Goal: Communication & Community: Answer question/provide support

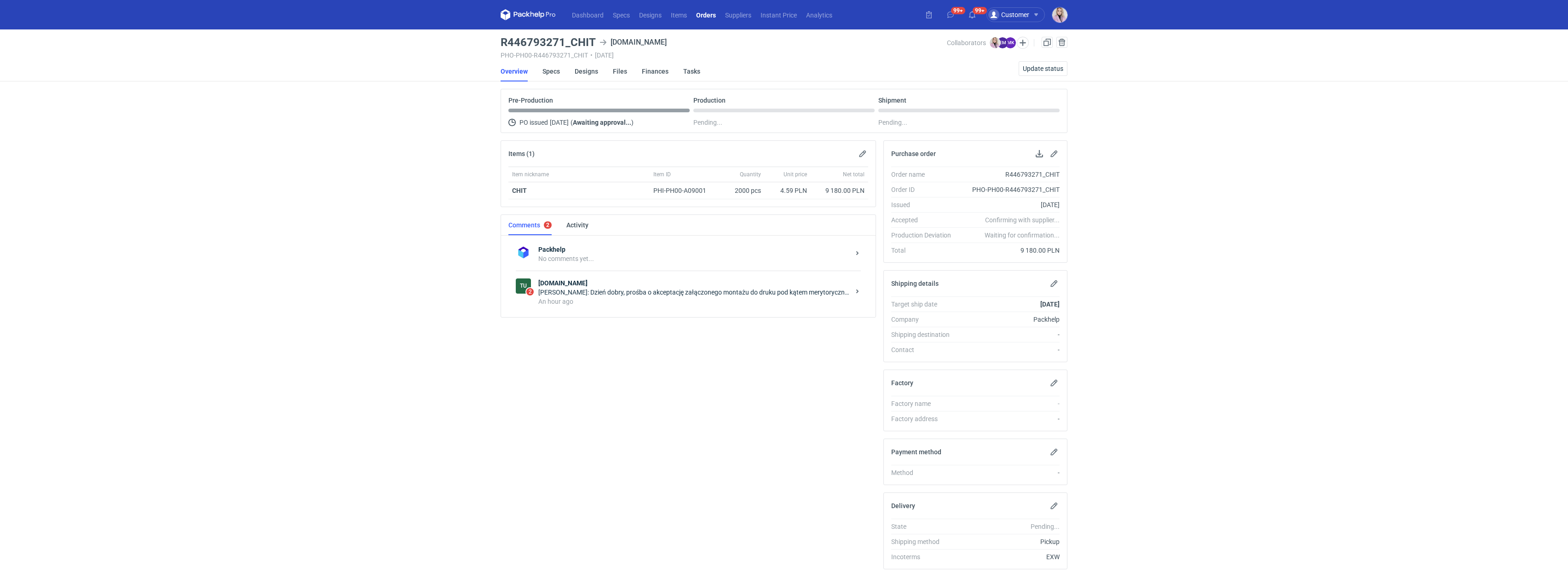
click at [675, 291] on div "Ewa Mroczkowska: Dzień dobry, prośba o akceptację załączonego montażu do druku …" at bounding box center [694, 292] width 312 height 9
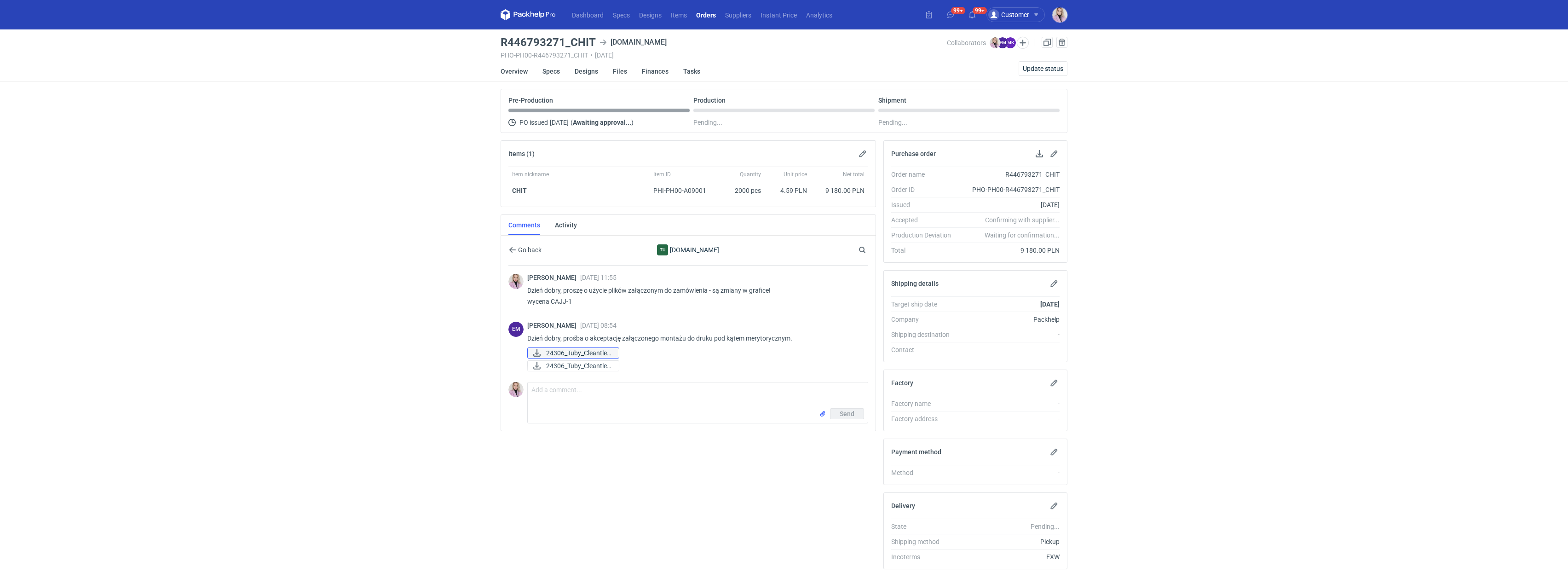
click at [554, 354] on span "24306_Tuby_Cleantle_..." at bounding box center [579, 353] width 65 height 10
click at [579, 368] on span "24306_Tuby_Cleantle_..." at bounding box center [579, 365] width 65 height 10
click at [561, 412] on div "Send" at bounding box center [698, 416] width 340 height 15
click at [562, 403] on textarea "Comment message" at bounding box center [698, 395] width 340 height 26
click at [636, 399] on textarea "Comment message" at bounding box center [698, 395] width 340 height 26
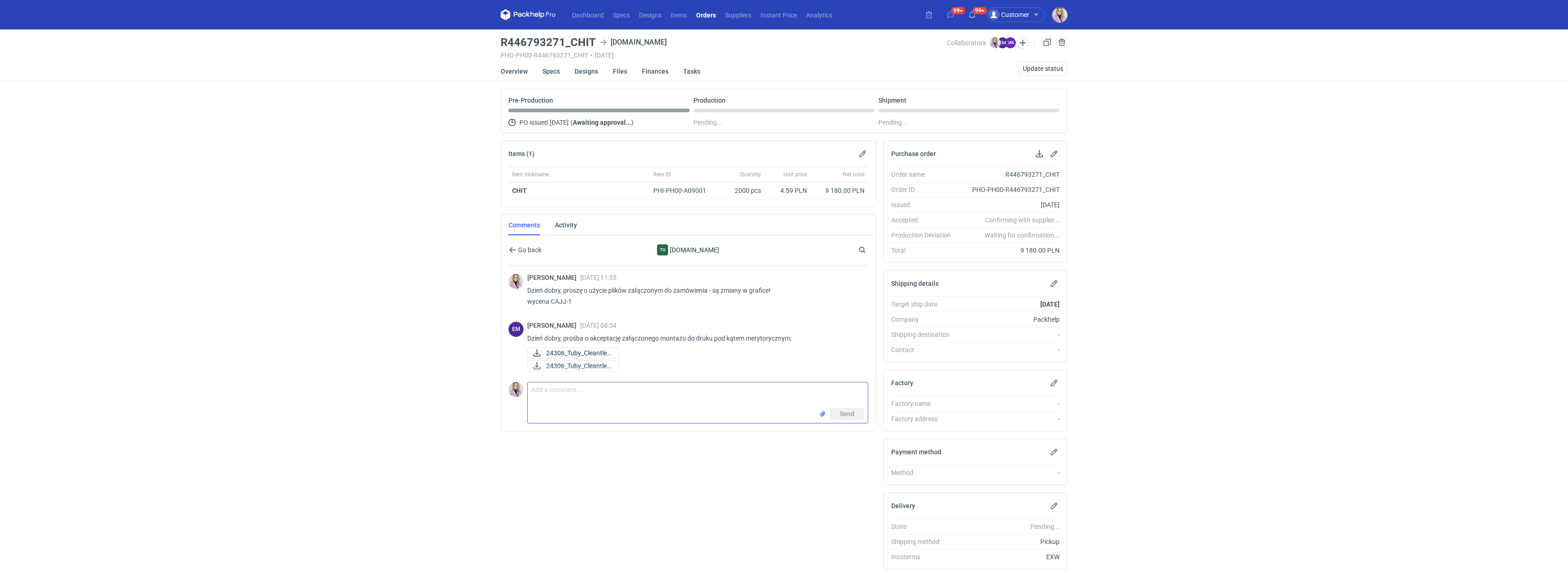
click at [821, 418] on input "file" at bounding box center [822, 414] width 7 height 9
click at [613, 403] on textarea "Comment message" at bounding box center [698, 395] width 340 height 26
type textarea "Dzień dobry Pani Ewo, martwi mnie tylko ten jeden element w pliku, czy to zosta…"
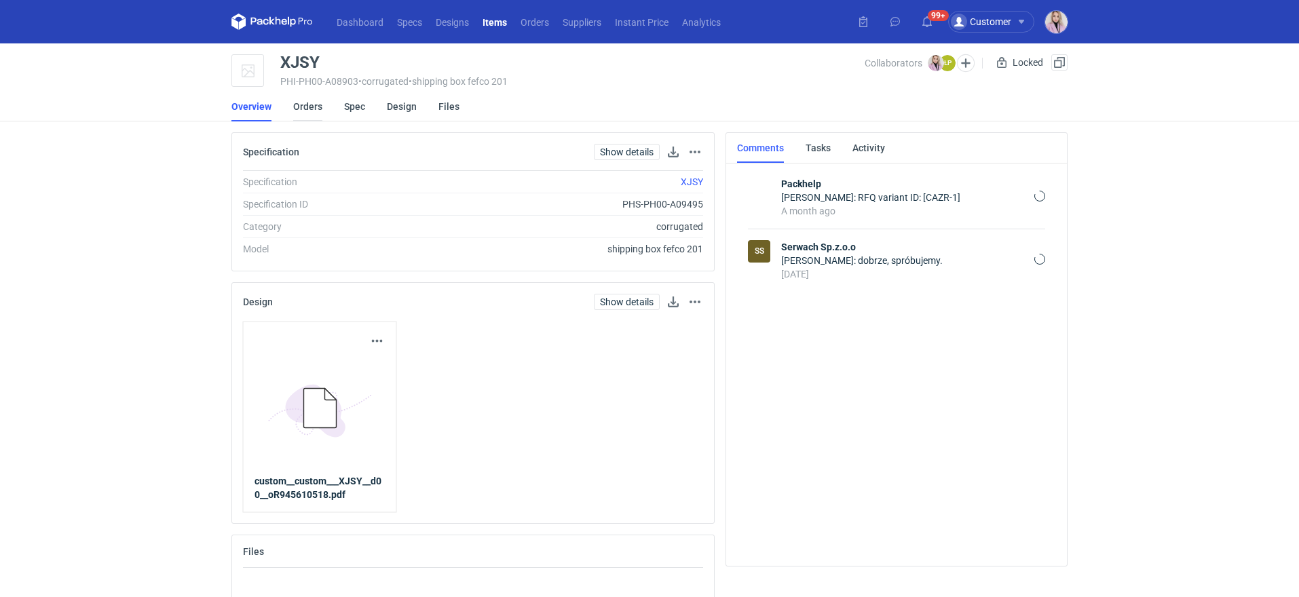
click at [313, 111] on link "Orders" at bounding box center [307, 107] width 29 height 30
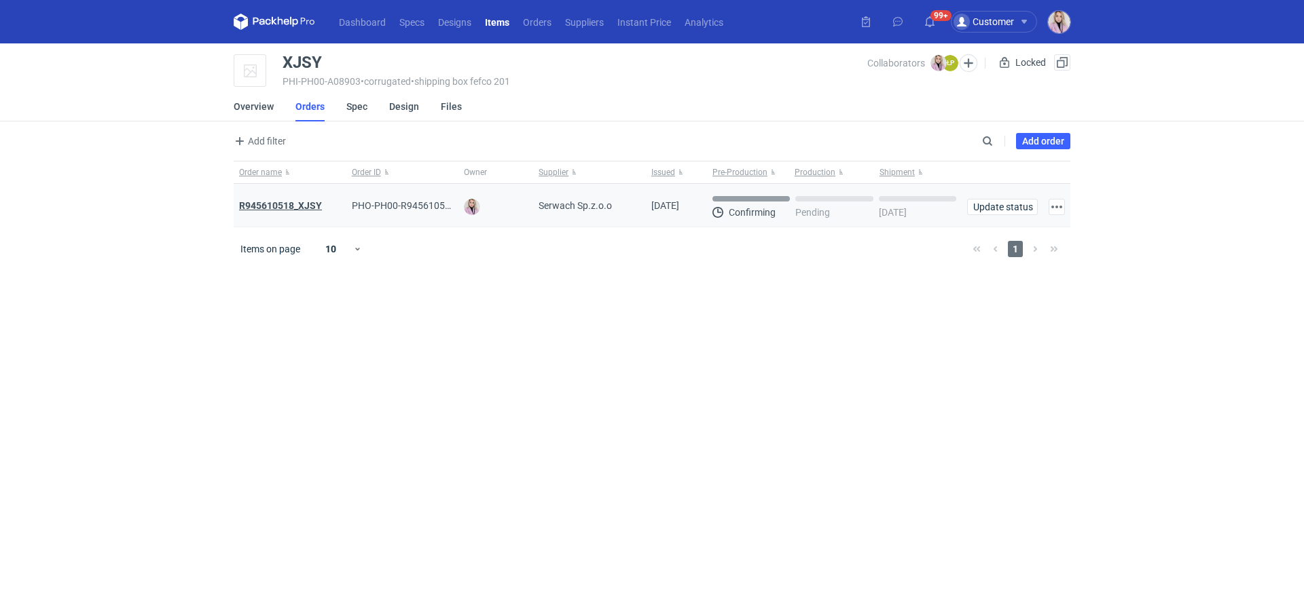
click at [288, 204] on strong "R945610518_XJSY" at bounding box center [280, 205] width 83 height 11
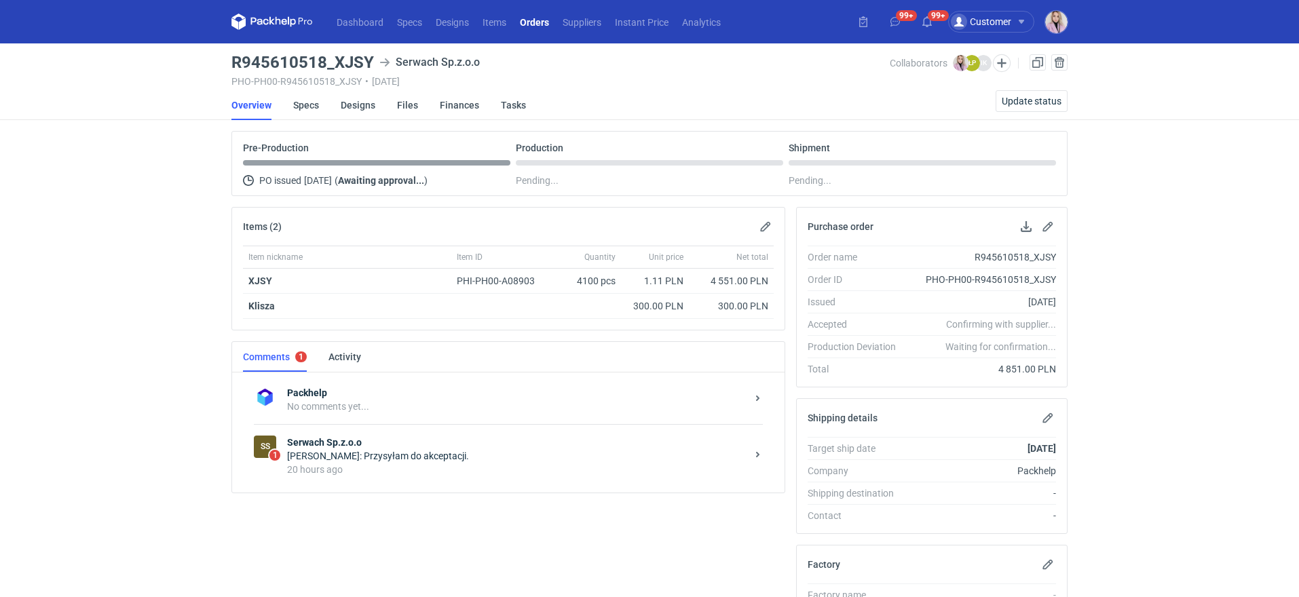
click at [406, 454] on div "[PERSON_NAME]: Przysyłam do akceptacji." at bounding box center [517, 456] width 460 height 14
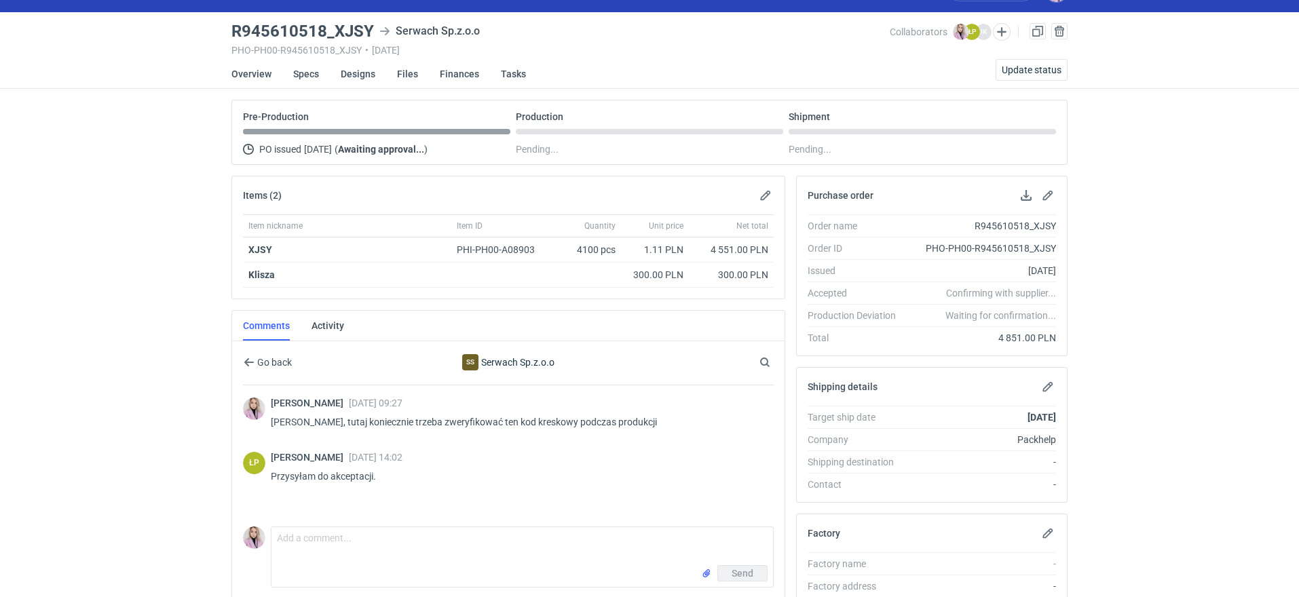
scroll to position [3, 0]
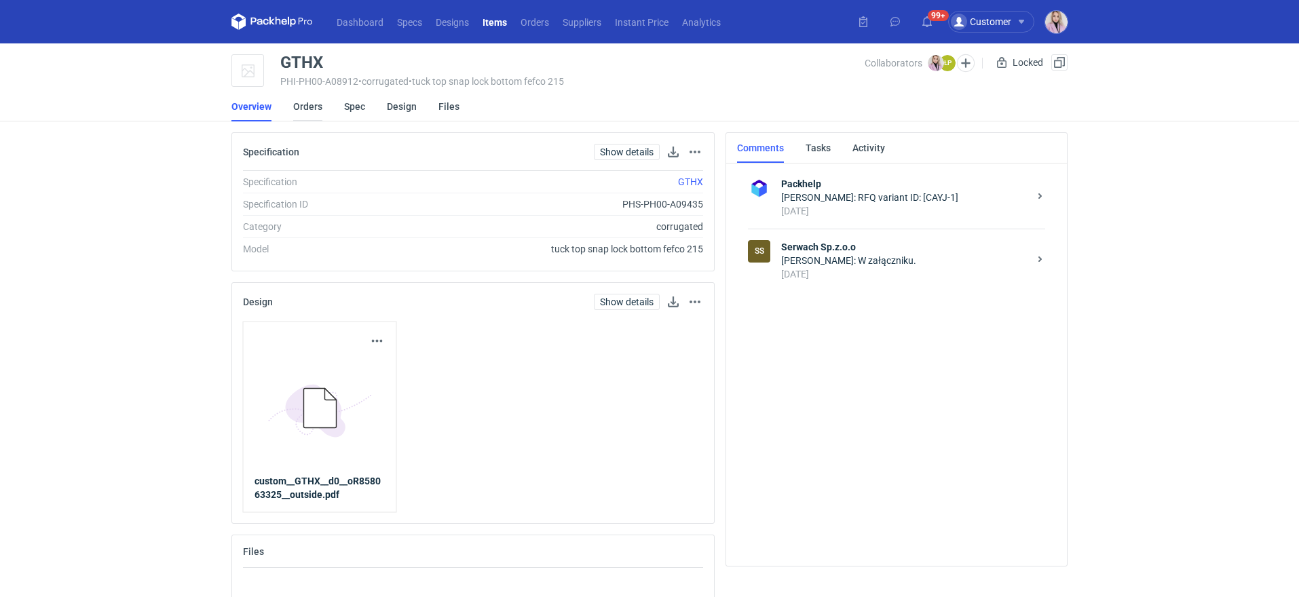
click at [318, 110] on link "Orders" at bounding box center [307, 107] width 29 height 30
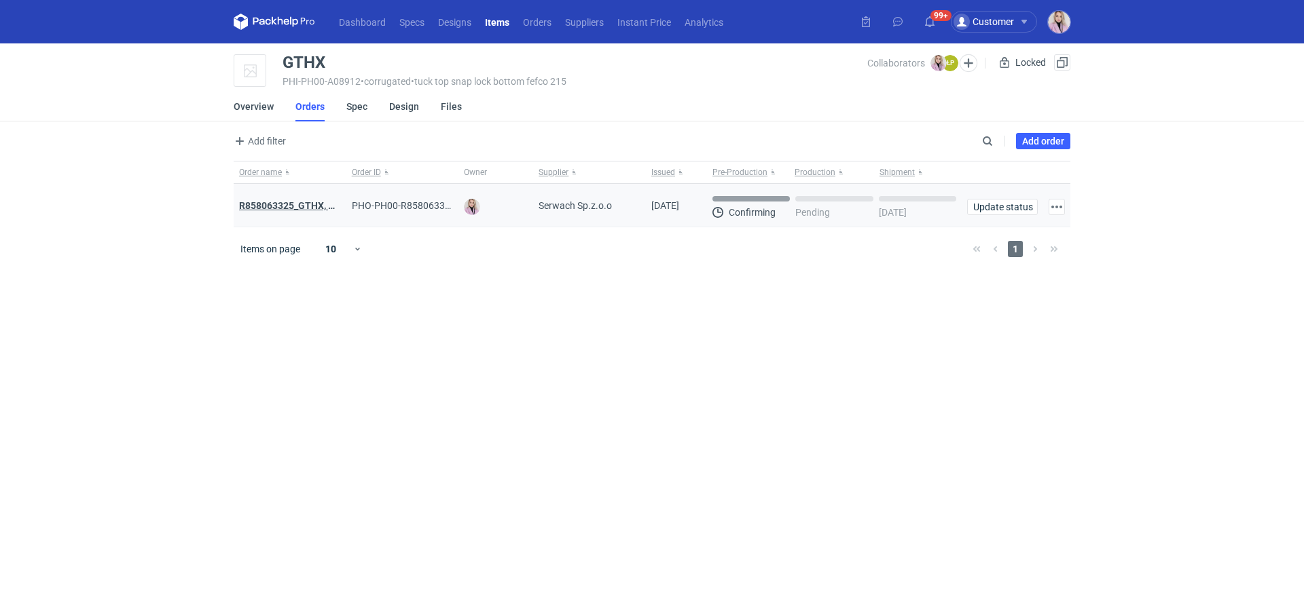
click at [280, 200] on strong "R858063325_GTHX, NNPL, JAAG, JGXY, QTVD, WZHN, ITNR, EUMI" at bounding box center [380, 205] width 282 height 11
